Goal: Transaction & Acquisition: Purchase product/service

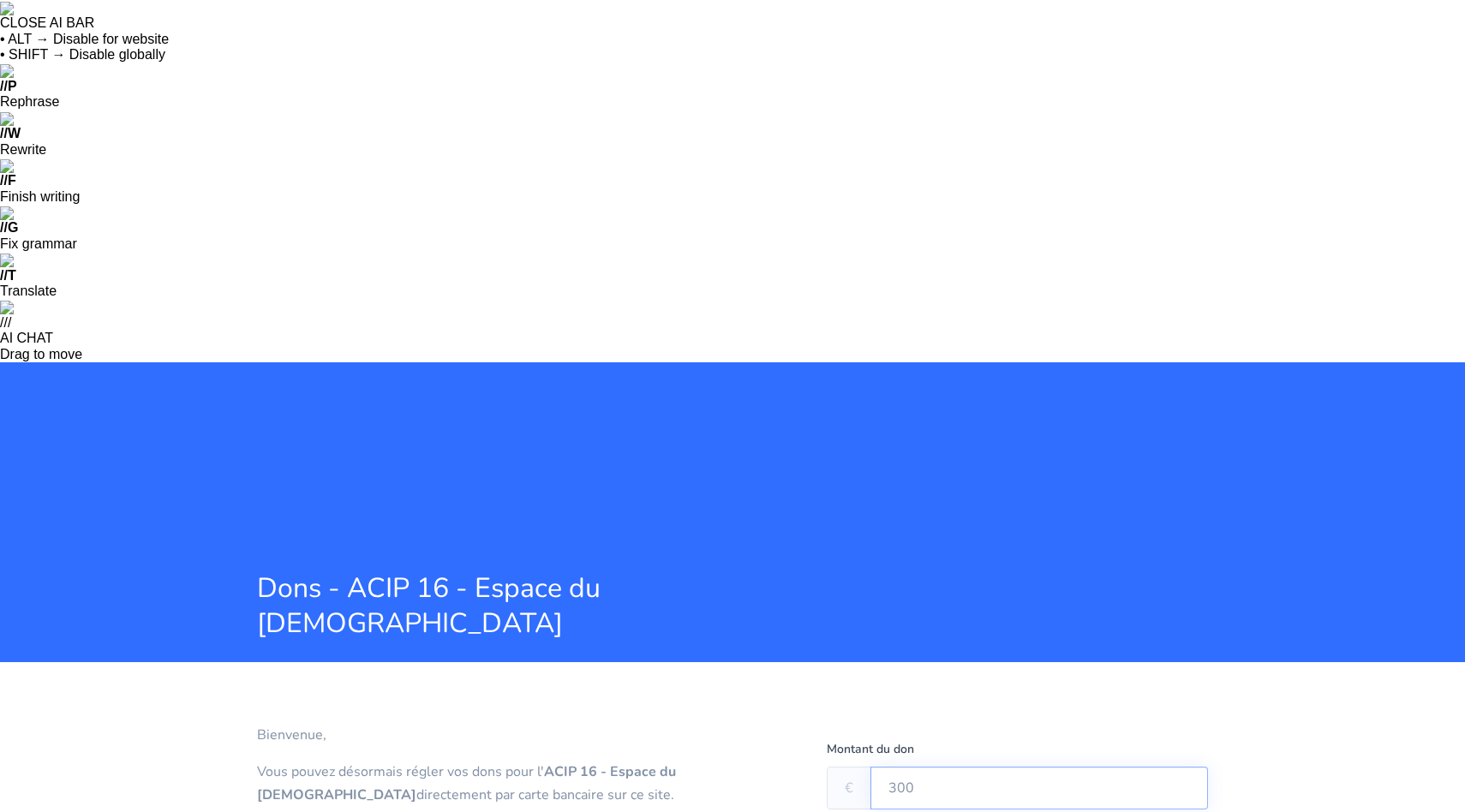
type input "300"
type textarea "OULPAN"
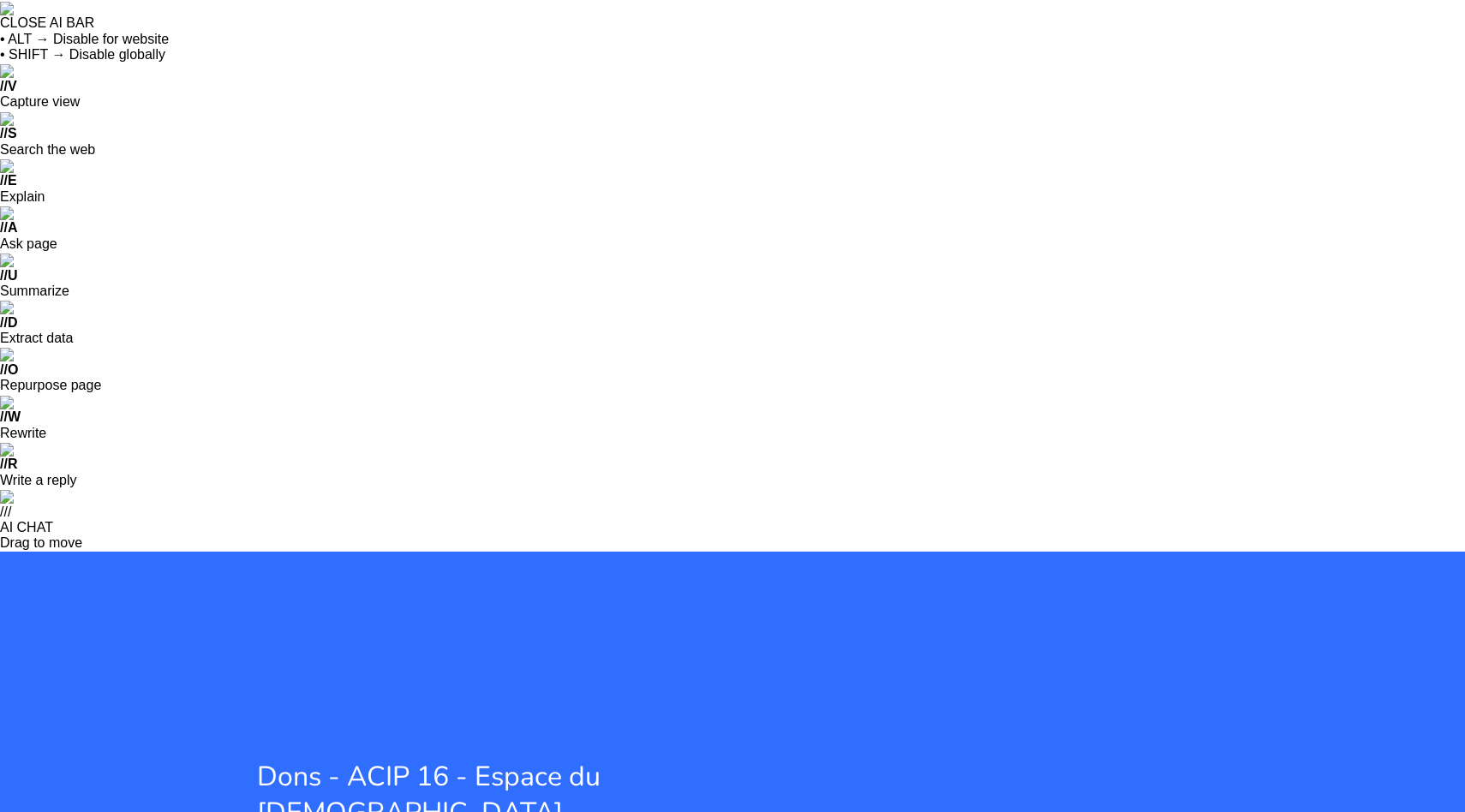
checkbox input "true"
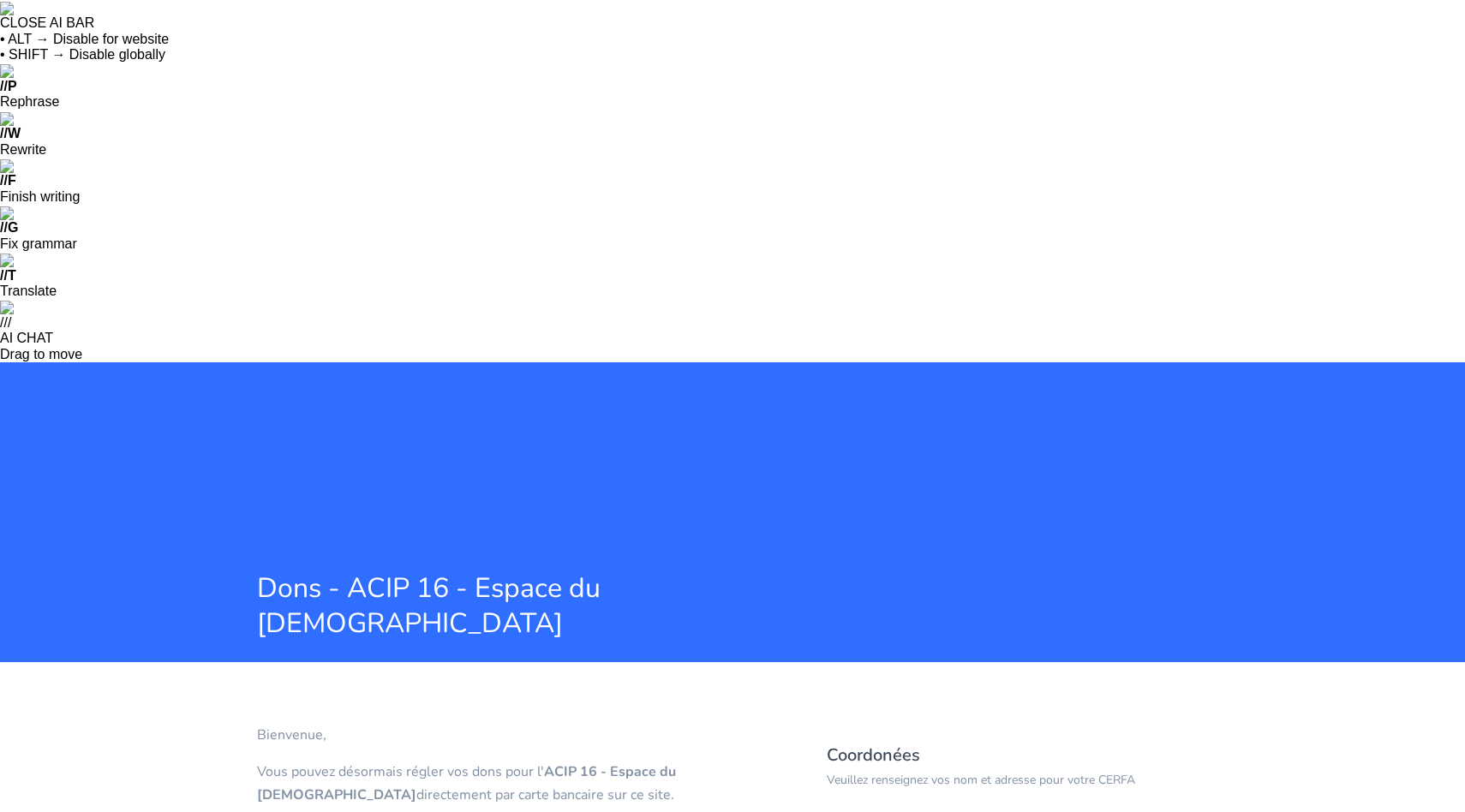
type input "IZAKLEV"
type input "[PERSON_NAME]"
type input "LEVY"
type input "[PERSON_NAME][EMAIL_ADDRESS][DOMAIN_NAME]"
type input "11 SQUARE JASMIN"
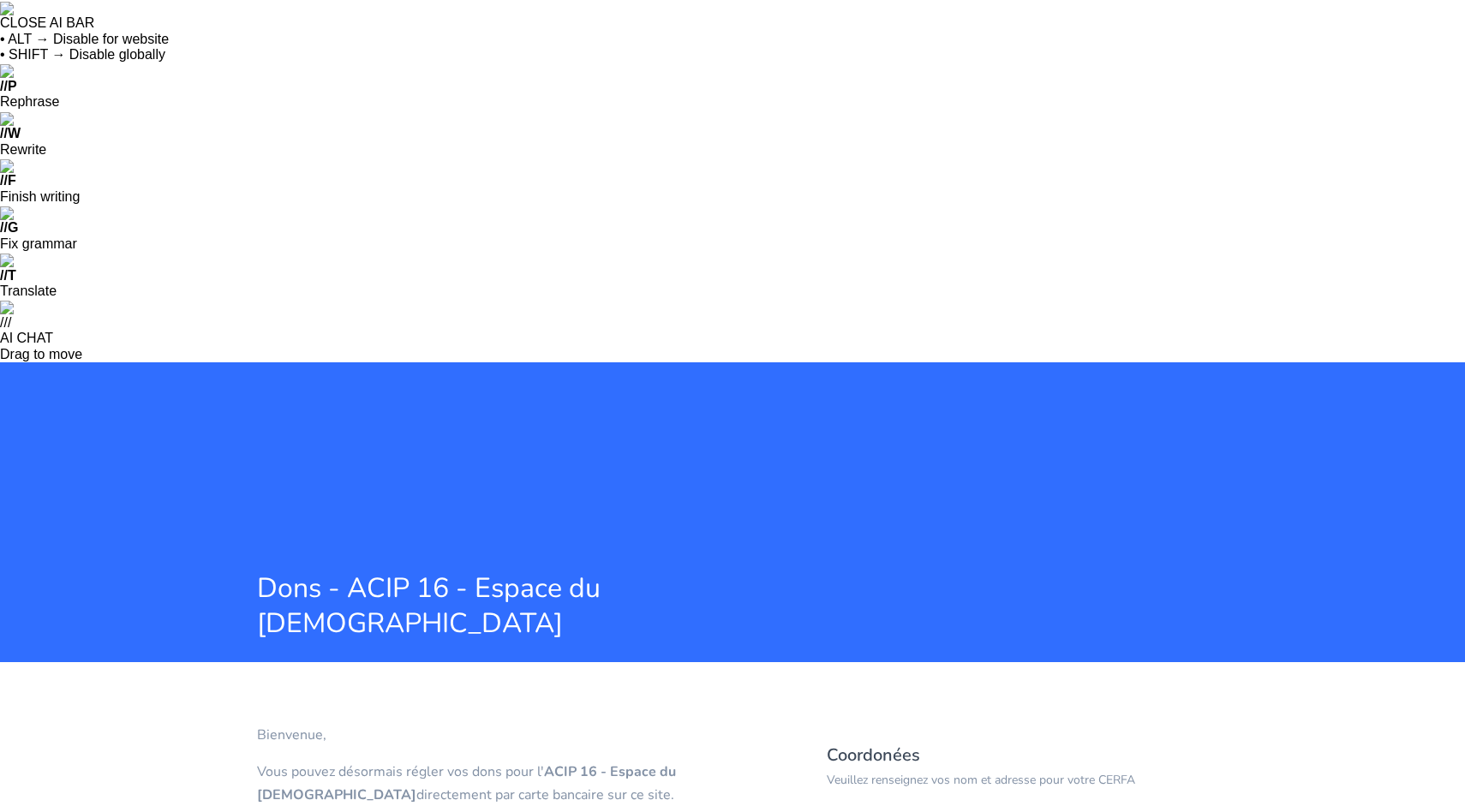
type input "75016"
type input "[GEOGRAPHIC_DATA] 16"
type input "06 22 11 22 33"
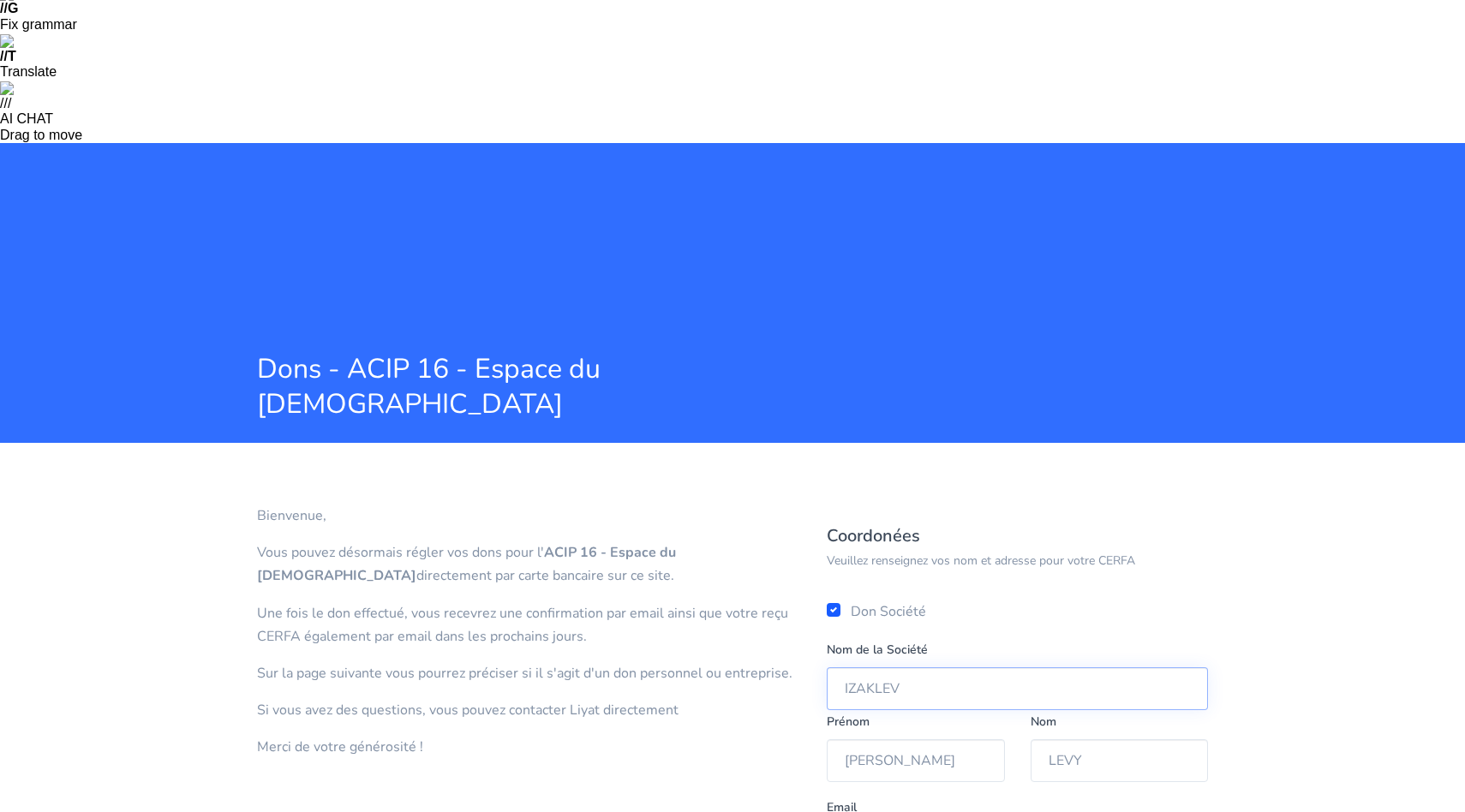
scroll to position [256, 0]
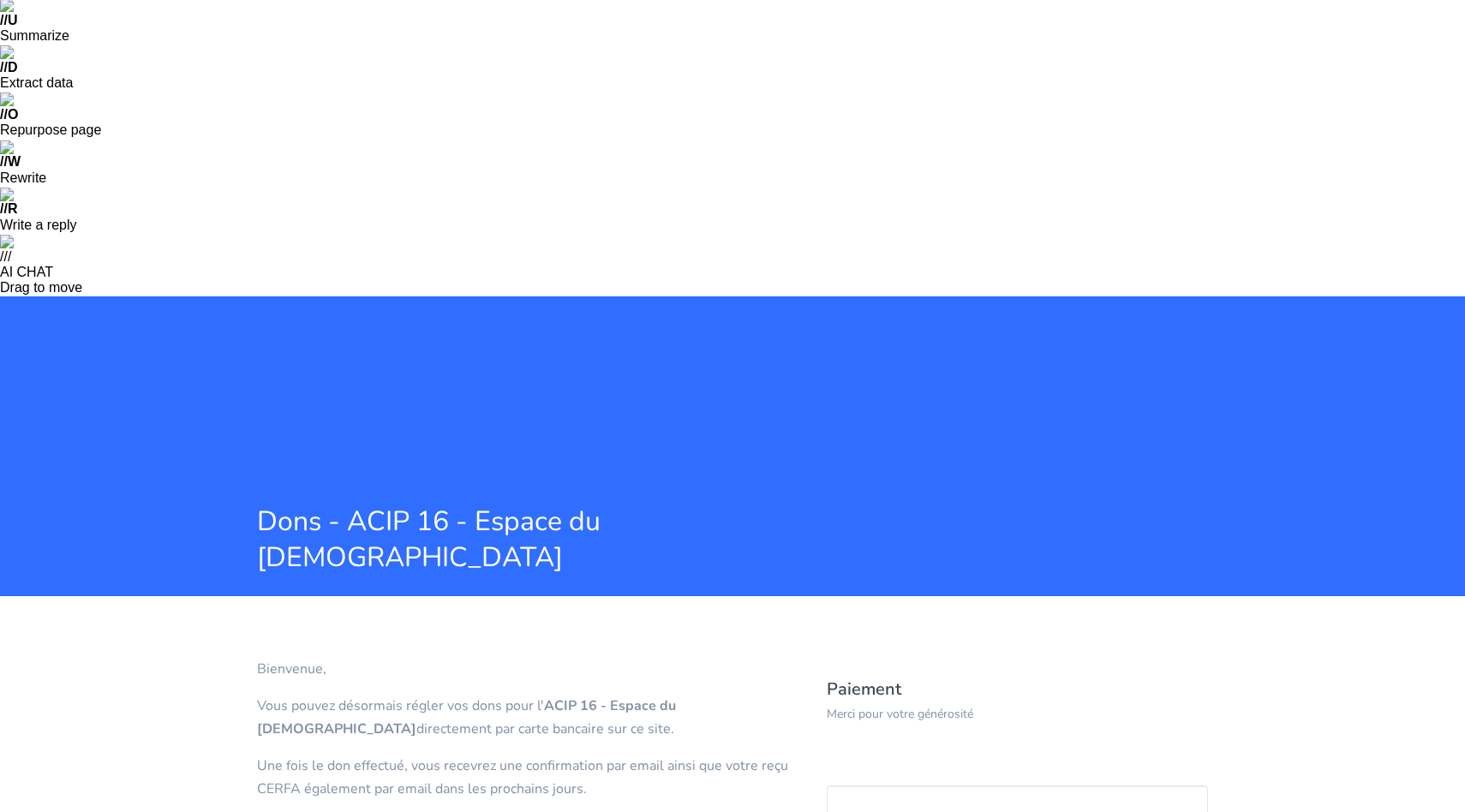
scroll to position [0, 0]
